Goal: Task Accomplishment & Management: Manage account settings

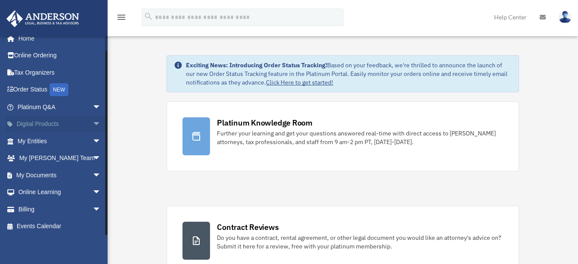
scroll to position [10, 0]
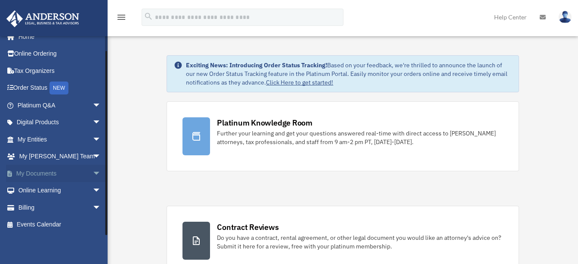
click at [57, 174] on link "My Documents arrow_drop_down" at bounding box center [60, 173] width 108 height 17
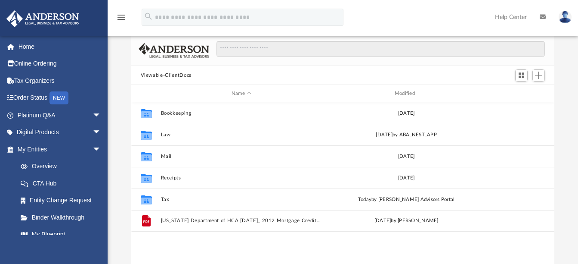
scroll to position [86, 0]
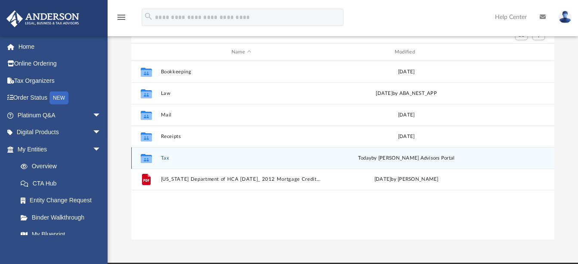
click at [210, 159] on button "Tax" at bounding box center [241, 158] width 161 height 6
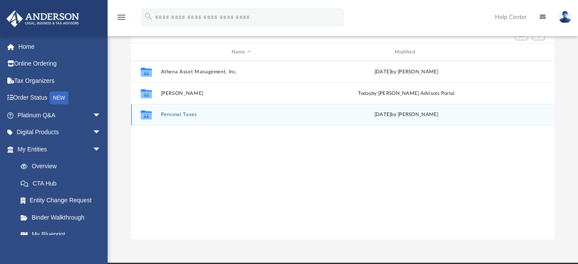
click at [211, 115] on button "Personal Taxes" at bounding box center [241, 115] width 161 height 6
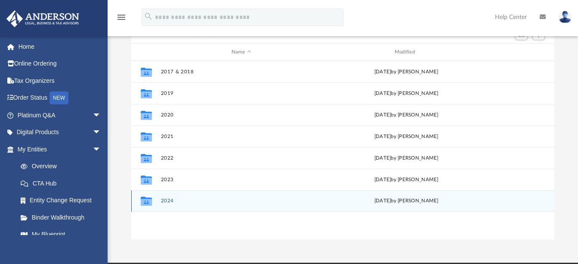
click at [197, 200] on button "2024" at bounding box center [241, 201] width 161 height 6
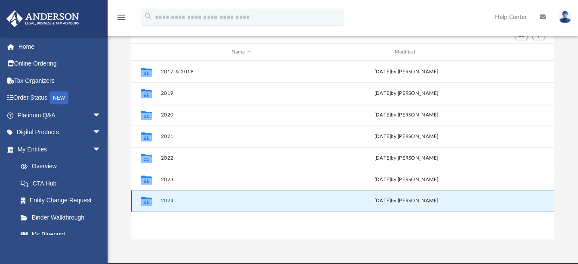
click at [197, 200] on button "2024" at bounding box center [241, 201] width 161 height 6
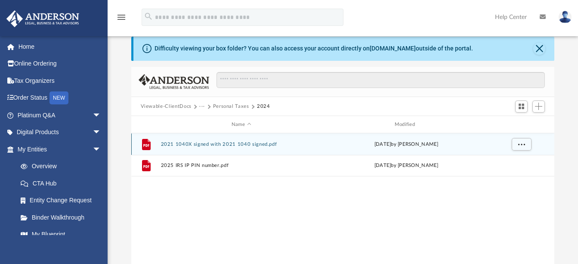
scroll to position [0, 0]
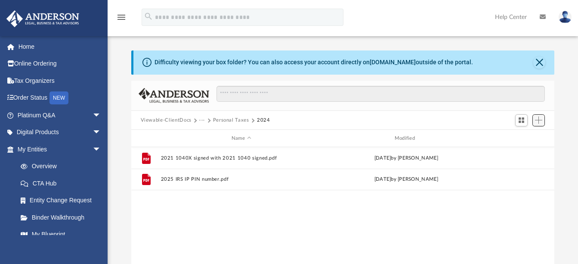
click at [537, 118] on span "Add" at bounding box center [538, 119] width 7 height 7
click at [521, 152] on li "New Folder" at bounding box center [527, 150] width 28 height 9
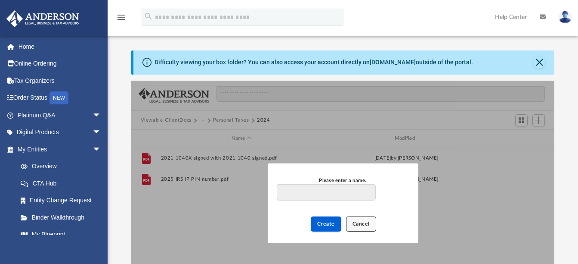
click at [360, 223] on span "Cancel" at bounding box center [361, 223] width 17 height 5
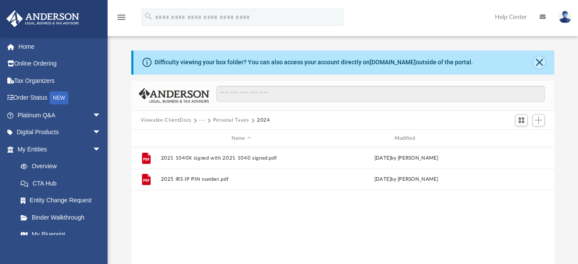
click at [539, 60] on button "Close" at bounding box center [540, 62] width 12 height 12
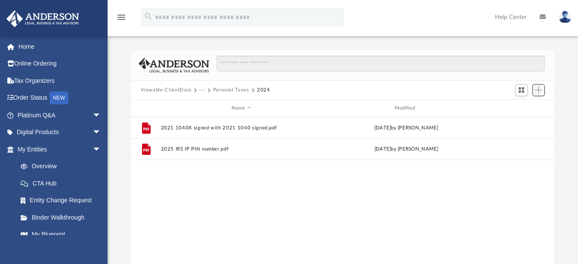
click at [537, 90] on span "Add" at bounding box center [538, 89] width 7 height 7
click at [523, 107] on li "Upload" at bounding box center [527, 107] width 28 height 9
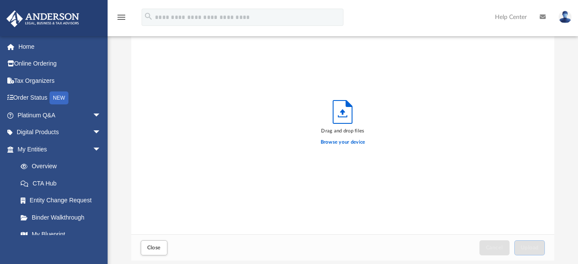
scroll to position [29, 0]
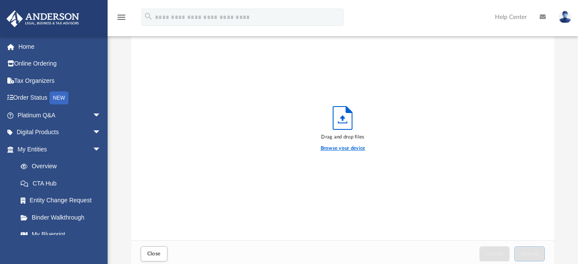
click at [345, 147] on label "Browse your device" at bounding box center [343, 148] width 45 height 8
click at [0, 0] on input "Browse your device" at bounding box center [0, 0] width 0 height 0
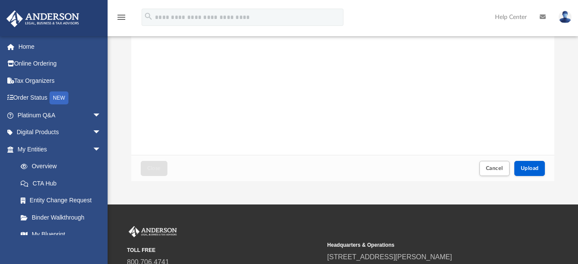
scroll to position [115, 0]
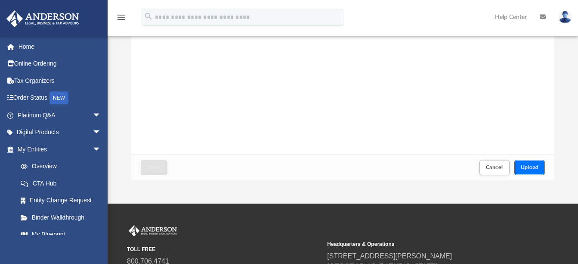
click at [528, 163] on button "Upload" at bounding box center [530, 167] width 31 height 15
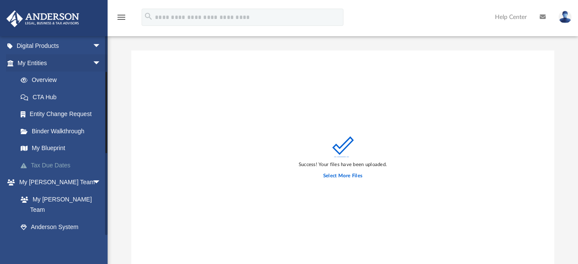
scroll to position [143, 0]
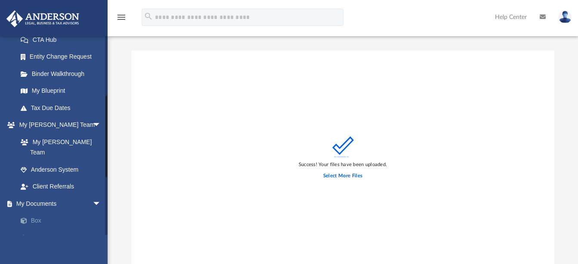
click at [38, 212] on link "Box" at bounding box center [63, 220] width 102 height 17
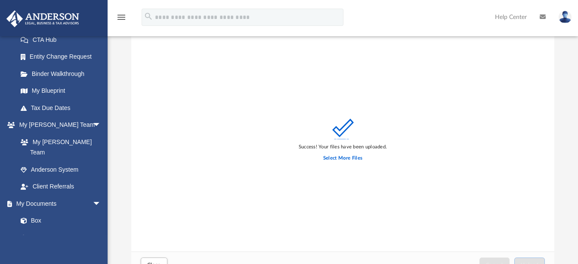
scroll to position [0, 0]
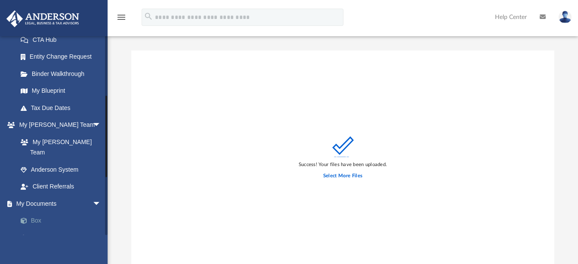
click at [57, 212] on link "Box" at bounding box center [63, 220] width 102 height 17
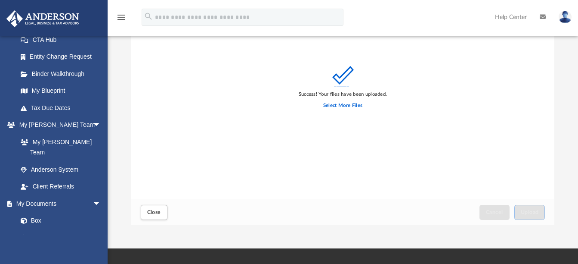
scroll to position [86, 0]
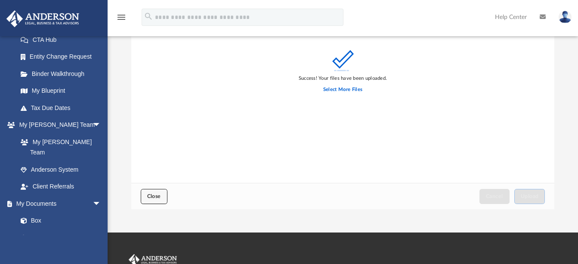
click at [152, 192] on button "Close" at bounding box center [154, 196] width 27 height 15
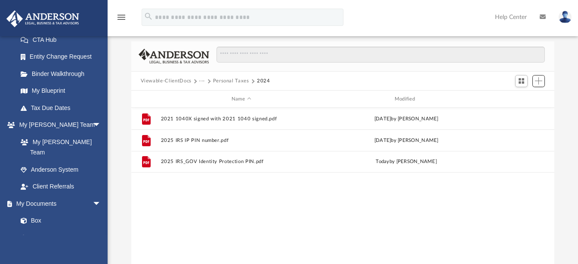
scroll to position [0, 0]
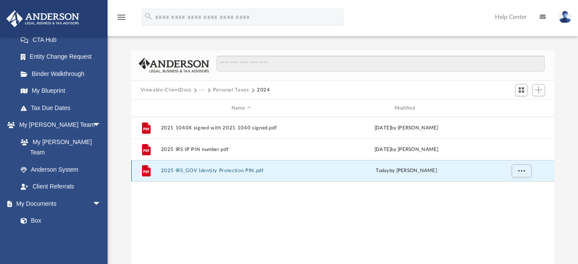
click at [217, 170] on button "2025 IRS_GOV Identity Protection PIN.pdf" at bounding box center [241, 171] width 161 height 6
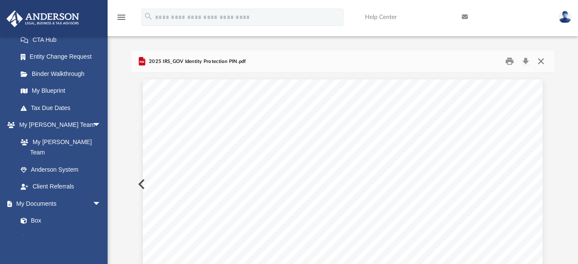
click at [542, 60] on button "Close" at bounding box center [542, 61] width 16 height 13
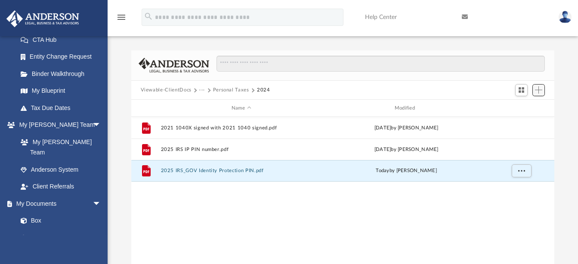
click at [535, 88] on span "Add" at bounding box center [538, 89] width 7 height 7
click at [521, 106] on li "Upload" at bounding box center [527, 107] width 28 height 9
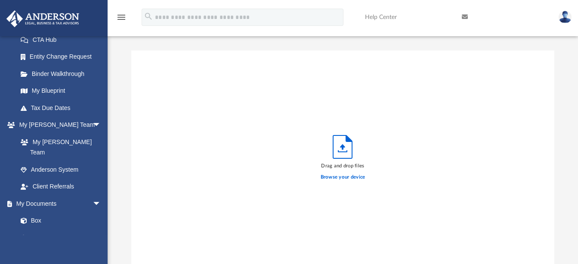
scroll to position [212, 417]
click at [351, 176] on label "Browse your device" at bounding box center [343, 177] width 45 height 8
click at [0, 0] on input "Browse your device" at bounding box center [0, 0] width 0 height 0
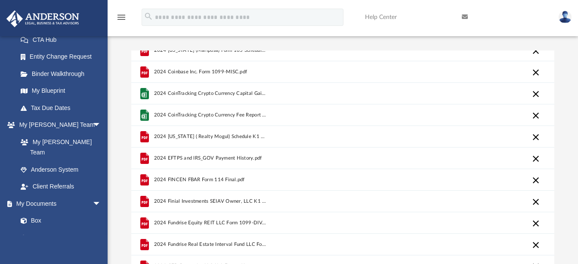
scroll to position [0, 0]
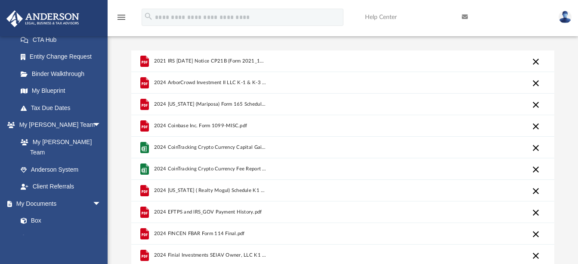
click at [202, 254] on span "2024 Finial Investments SEIAV Owner, LLC K1 & K3 Forms.PDF.pdf" at bounding box center [210, 255] width 113 height 6
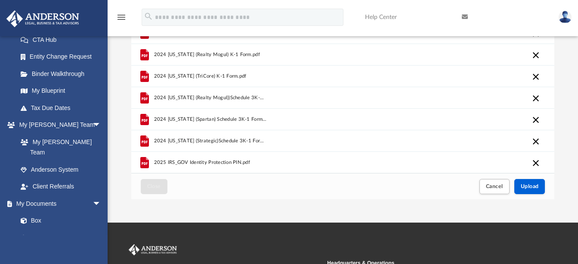
scroll to position [115, 0]
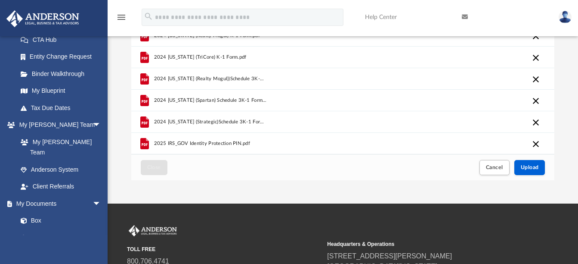
click at [537, 143] on button "Cancel this upload" at bounding box center [536, 144] width 10 height 10
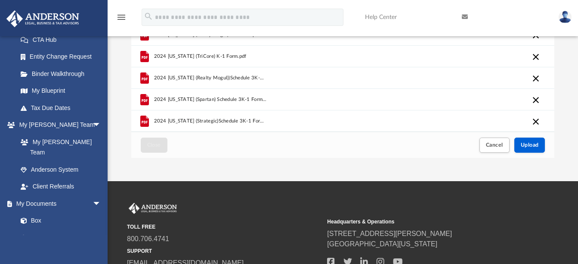
scroll to position [209, 0]
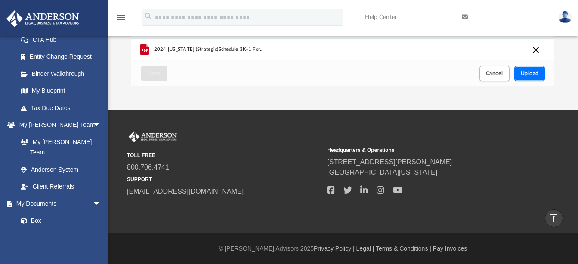
click at [533, 73] on span "Upload" at bounding box center [530, 73] width 18 height 5
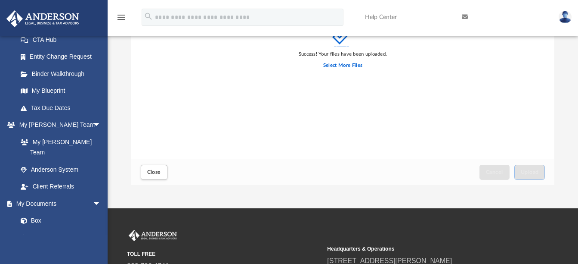
scroll to position [115, 0]
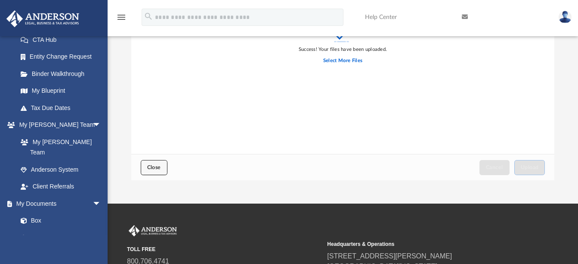
click at [154, 166] on span "Close" at bounding box center [154, 167] width 14 height 5
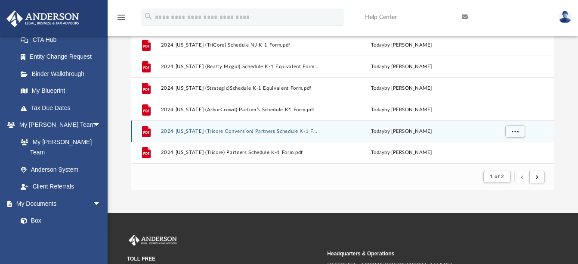
scroll to position [143, 0]
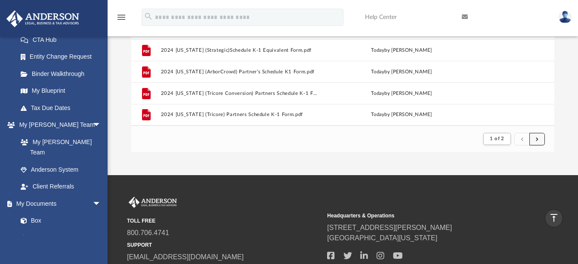
click at [538, 138] on span "submit" at bounding box center [537, 138] width 3 height 5
click at [537, 138] on span "submit" at bounding box center [537, 138] width 3 height 5
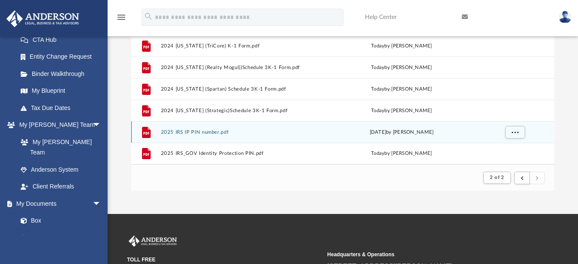
scroll to position [115, 0]
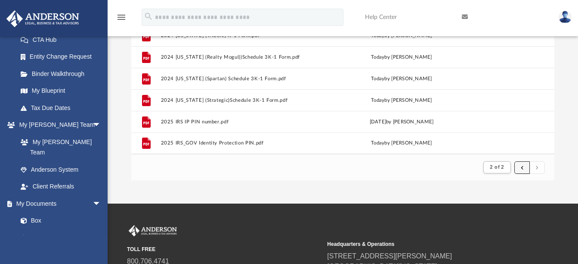
click at [522, 166] on span "submit" at bounding box center [522, 167] width 3 height 5
click at [538, 165] on span "submit" at bounding box center [537, 167] width 3 height 5
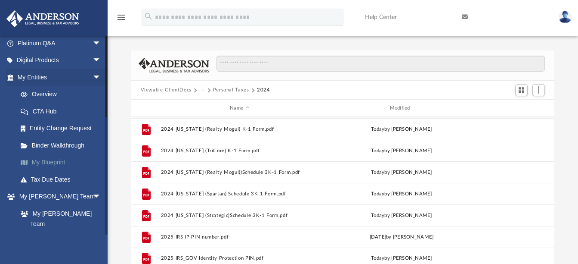
scroll to position [0, 0]
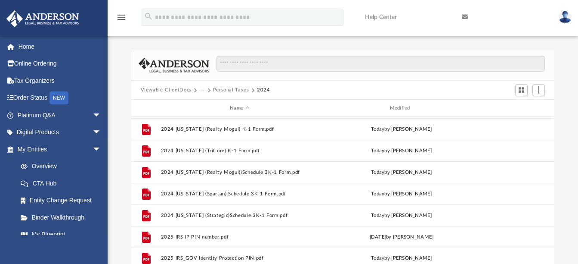
click at [564, 17] on img at bounding box center [565, 17] width 13 height 12
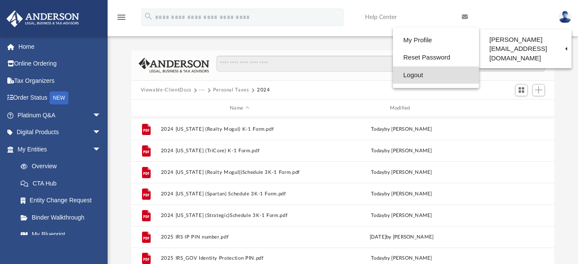
click at [393, 75] on link "Logout" at bounding box center [436, 75] width 86 height 18
